Goal: Use online tool/utility

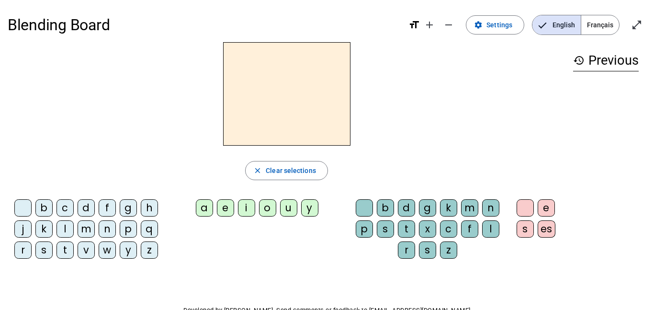
click at [601, 15] on mat-button-toggle-group "English Français" at bounding box center [576, 25] width 88 height 20
click at [597, 26] on span "Français" at bounding box center [601, 24] width 38 height 19
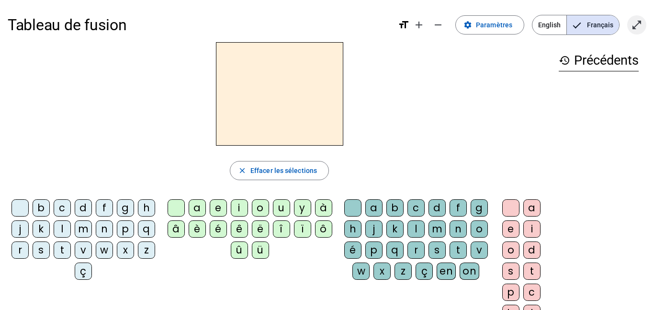
click at [635, 26] on mat-icon "open_in_full" at bounding box center [636, 24] width 11 height 11
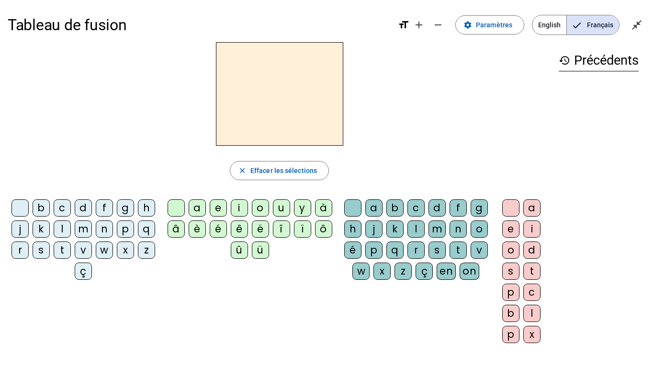
click at [92, 228] on div "m" at bounding box center [83, 228] width 17 height 17
click at [197, 208] on div "a" at bounding box center [197, 207] width 17 height 17
click at [71, 208] on div "c" at bounding box center [62, 207] width 17 height 17
click at [71, 250] on div "t" at bounding box center [62, 249] width 17 height 17
click at [71, 226] on div "l" at bounding box center [62, 228] width 17 height 17
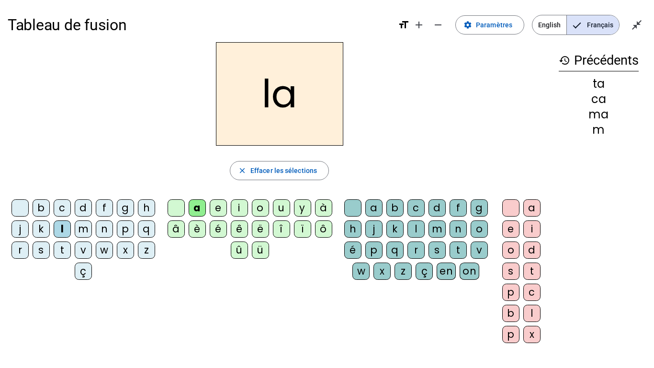
click at [218, 207] on div "e" at bounding box center [218, 207] width 17 height 17
click at [279, 209] on div "u" at bounding box center [281, 207] width 17 height 17
click at [92, 204] on div "d" at bounding box center [83, 207] width 17 height 17
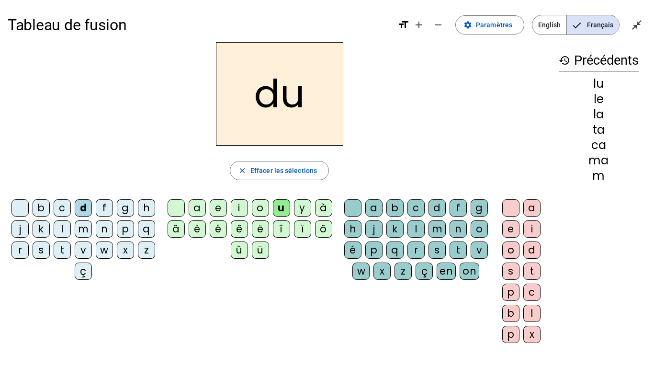
click at [218, 210] on div "e" at bounding box center [218, 207] width 17 height 17
click at [92, 227] on div "m" at bounding box center [83, 228] width 17 height 17
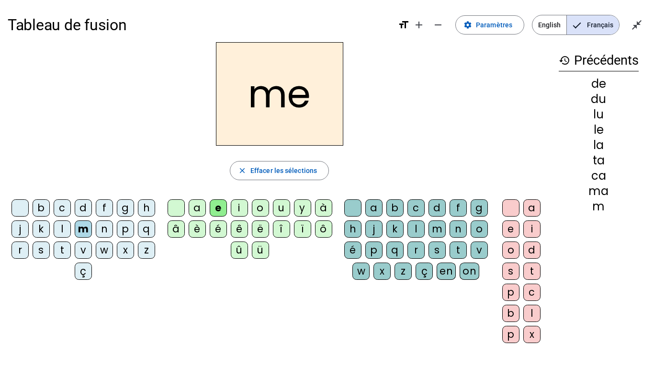
click at [29, 228] on div "j" at bounding box center [19, 228] width 17 height 17
